Goal: Information Seeking & Learning: Learn about a topic

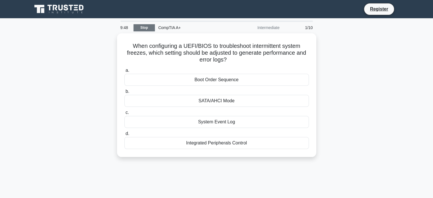
click at [145, 27] on link "Stop" at bounding box center [144, 27] width 21 height 7
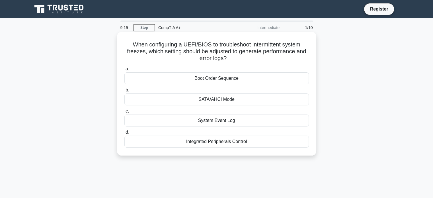
click at [232, 120] on div "System Event Log" at bounding box center [216, 120] width 184 height 12
click at [124, 113] on input "c. System Event Log" at bounding box center [124, 111] width 0 height 4
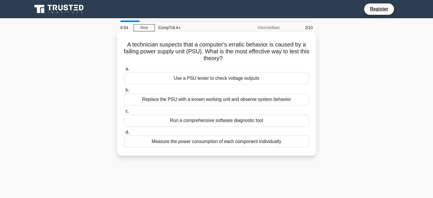
click at [247, 81] on div "Use a PSU tester to check voltage outputs" at bounding box center [216, 78] width 184 height 12
click at [124, 71] on input "a. Use a PSU tester to check voltage outputs" at bounding box center [124, 69] width 0 height 4
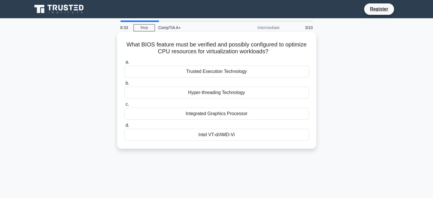
click at [251, 96] on div "Hyper-threading Technology" at bounding box center [216, 93] width 184 height 12
click at [124, 85] on input "b. Hyper-threading Technology" at bounding box center [124, 83] width 0 height 4
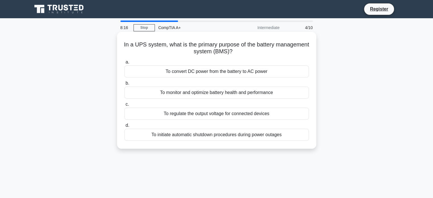
click at [251, 115] on div "To regulate the output voltage for connected devices" at bounding box center [216, 114] width 184 height 12
click at [124, 106] on input "c. To regulate the output voltage for connected devices" at bounding box center [124, 104] width 0 height 4
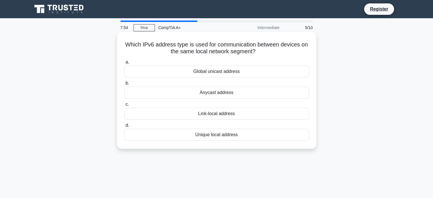
click at [232, 114] on div "Link-local address" at bounding box center [216, 114] width 184 height 12
click at [124, 106] on input "c. Link-local address" at bounding box center [124, 104] width 0 height 4
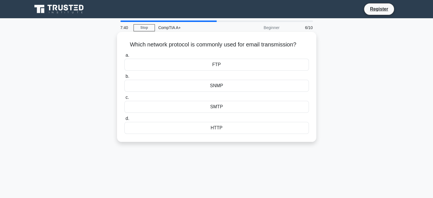
click at [232, 106] on div "SMTP" at bounding box center [216, 107] width 184 height 12
click at [124, 99] on input "c. SMTP" at bounding box center [124, 98] width 0 height 4
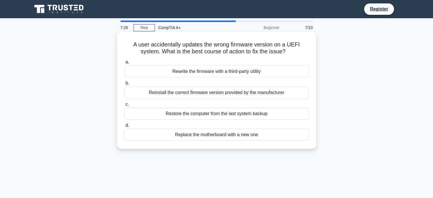
click at [250, 116] on div "Restore the computer from the last system backup" at bounding box center [216, 114] width 184 height 12
click at [124, 106] on input "c. Restore the computer from the last system backup" at bounding box center [124, 104] width 0 height 4
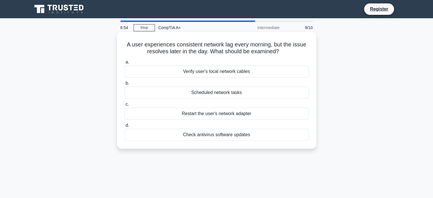
click at [215, 93] on div "Scheduled network tasks" at bounding box center [216, 93] width 184 height 12
click at [124, 85] on input "b. Scheduled network tasks" at bounding box center [124, 83] width 0 height 4
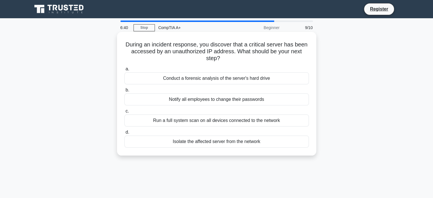
click at [218, 142] on div "Isolate the affected server from the network" at bounding box center [216, 142] width 184 height 12
click at [124, 134] on input "d. Isolate the affected server from the network" at bounding box center [124, 132] width 0 height 4
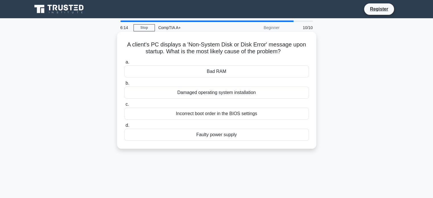
click at [220, 93] on div "Damaged operating system installation" at bounding box center [216, 93] width 184 height 12
click at [124, 85] on input "b. Damaged operating system installation" at bounding box center [124, 83] width 0 height 4
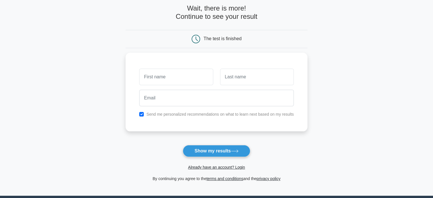
scroll to position [28, 0]
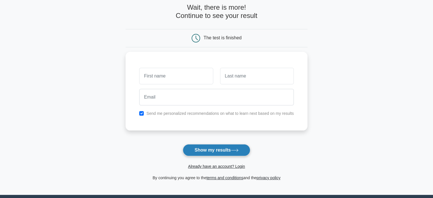
click at [222, 151] on button "Show my results" at bounding box center [216, 150] width 67 height 12
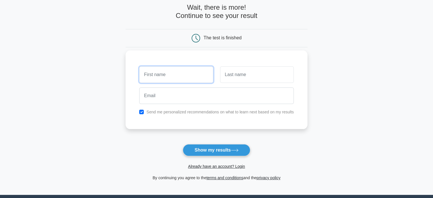
click at [162, 75] on input "text" at bounding box center [176, 74] width 74 height 17
type input "Nathaniel"
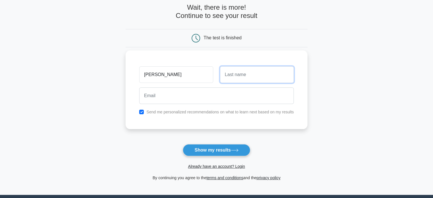
click at [245, 75] on input "text" at bounding box center [257, 74] width 74 height 17
type input "Ebasco"
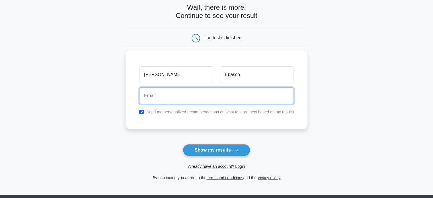
click at [208, 100] on input "email" at bounding box center [216, 95] width 155 height 17
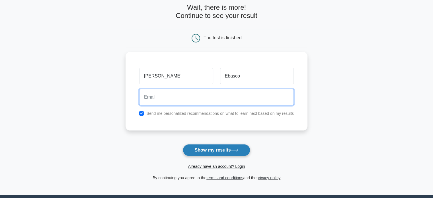
type input "ttanru@gmail.com"
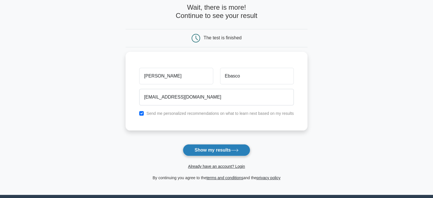
click at [212, 152] on button "Show my results" at bounding box center [216, 150] width 67 height 12
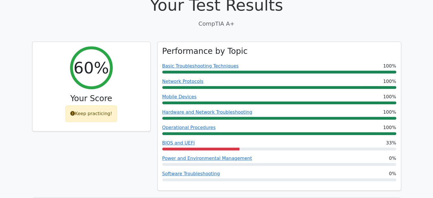
scroll to position [199, 0]
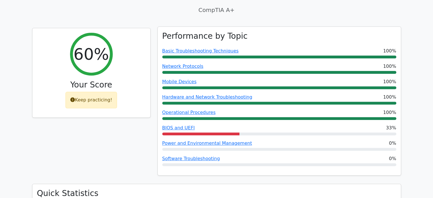
click at [178, 132] on div at bounding box center [200, 133] width 77 height 3
click at [178, 124] on div "BIOS and UEFI 33%" at bounding box center [279, 129] width 234 height 11
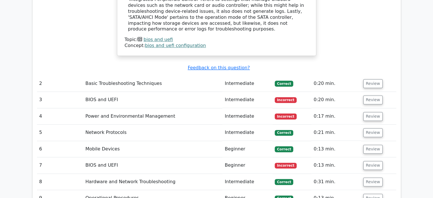
scroll to position [712, 0]
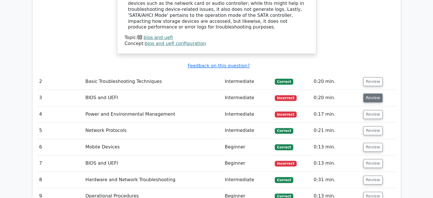
click at [367, 93] on button "Review" at bounding box center [372, 97] width 19 height 9
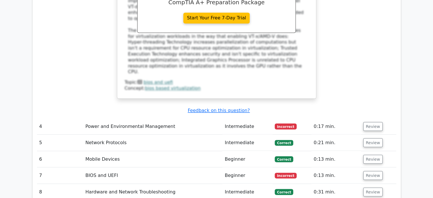
scroll to position [968, 0]
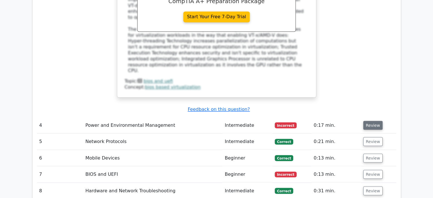
click at [370, 121] on button "Review" at bounding box center [372, 125] width 19 height 9
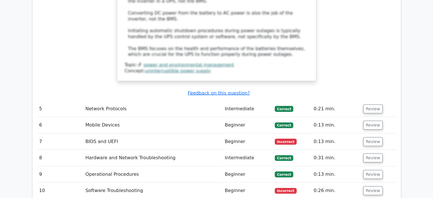
scroll to position [1309, 0]
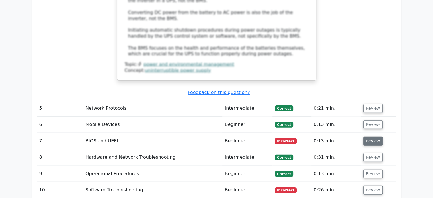
click at [368, 137] on button "Review" at bounding box center [372, 141] width 19 height 9
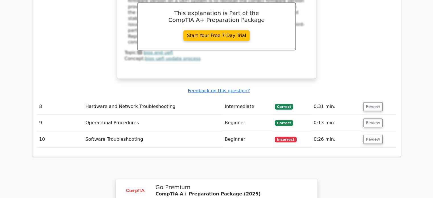
scroll to position [1594, 0]
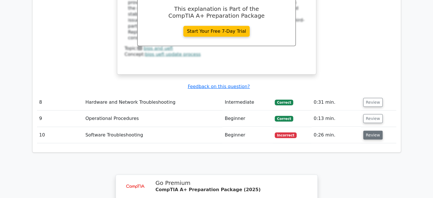
click at [370, 131] on button "Review" at bounding box center [372, 135] width 19 height 9
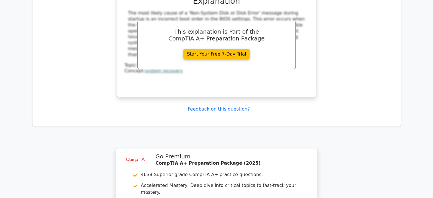
scroll to position [1964, 0]
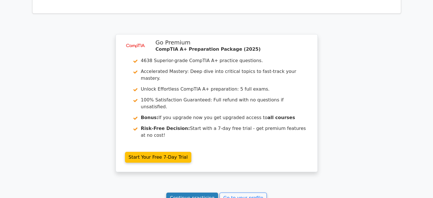
click at [193, 192] on link "Continue practicing" at bounding box center [192, 197] width 52 height 11
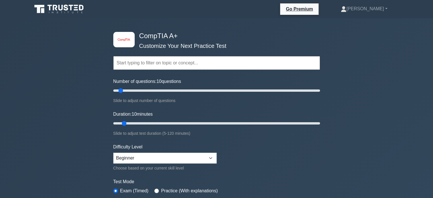
click at [209, 63] on input "text" at bounding box center [216, 63] width 207 height 14
